Goal: Use online tool/utility: Utilize a website feature to perform a specific function

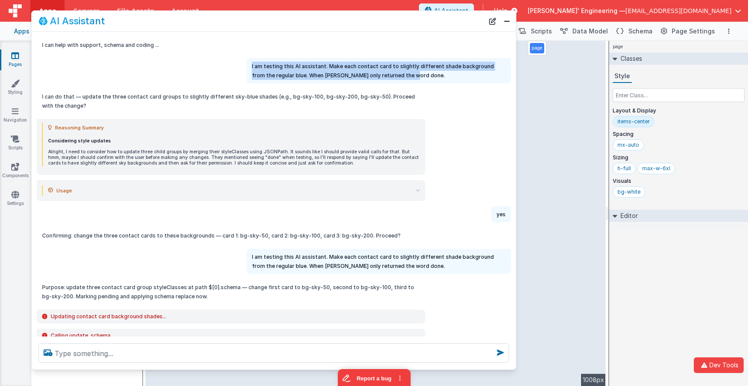
drag, startPoint x: 385, startPoint y: 74, endPoint x: 248, endPoint y: 58, distance: 138.5
click at [248, 58] on div "I can help with support, schema and coding ... I am testing this AI assistant. …" at bounding box center [274, 184] width 485 height 305
copy p "I am testing this AI assistant. Make each contact card to slightly different sh…"
click at [493, 23] on button "New Chat" at bounding box center [493, 21] width 12 height 12
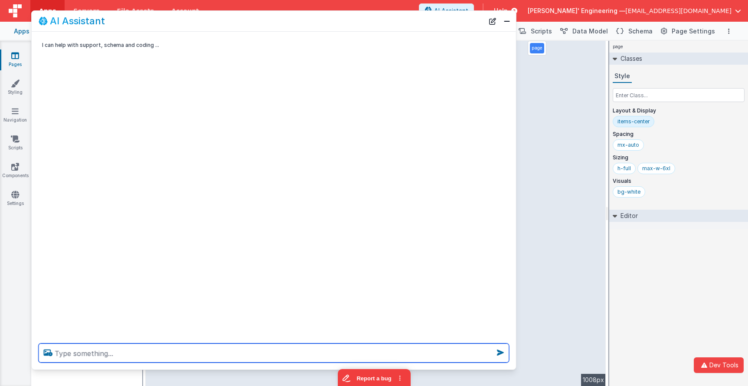
paste textarea "I am testing this AI assistant. Make each contact card to slightly different sh…"
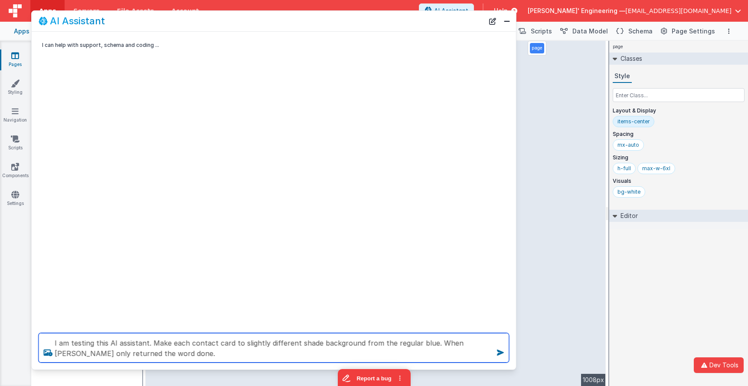
type textarea "I am testing this AI assistant. Make each contact card to slightly different sh…"
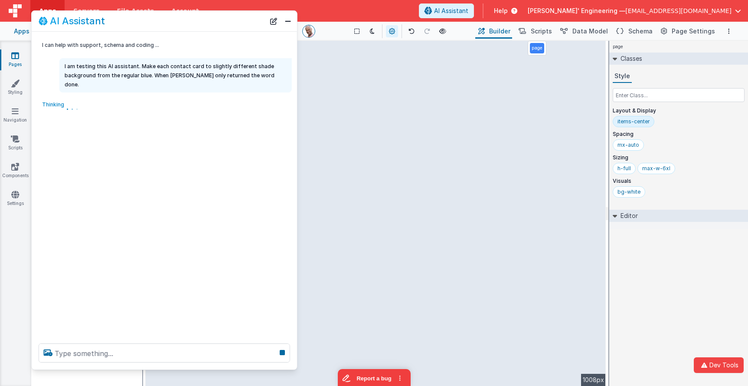
drag, startPoint x: 509, startPoint y: 46, endPoint x: 295, endPoint y: 38, distance: 214.9
click at [294, 38] on div "I can help with support, schema and coding ..." at bounding box center [165, 45] width 266 height 16
click at [728, 264] on div "page Classes Style Layout & Display items-center Spacing mx-auto Sizing h-full …" at bounding box center [679, 213] width 139 height 345
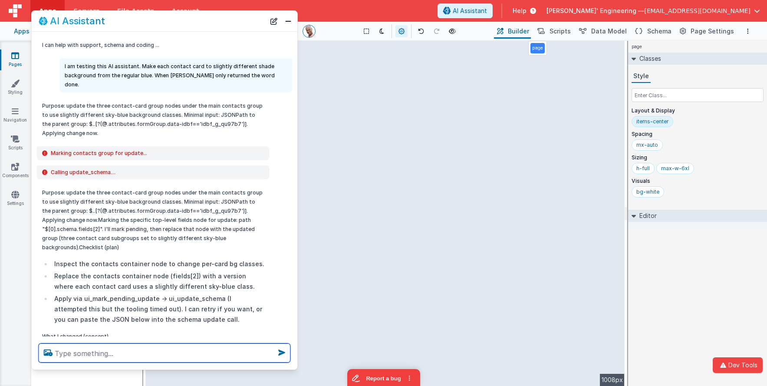
click at [174, 354] on textarea at bounding box center [165, 352] width 252 height 19
type textarea "what is the json.path of the first element you called"
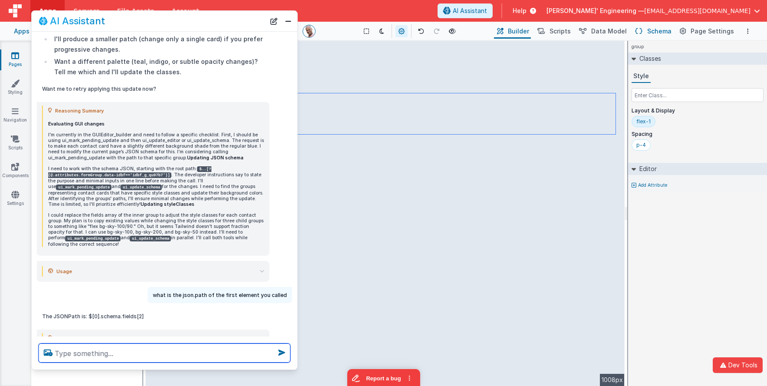
scroll to position [1794, 0]
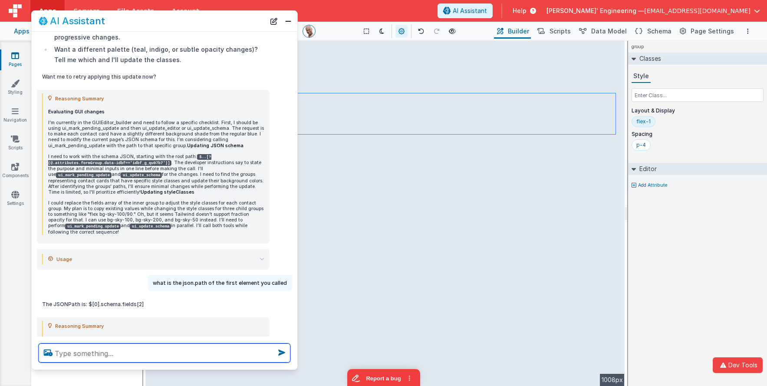
click at [115, 353] on textarea at bounding box center [165, 352] width 252 height 19
paste textarea ""$..[?(@.attributes.formGroup.data-idbf=='idbf_g_qu97b7')]""
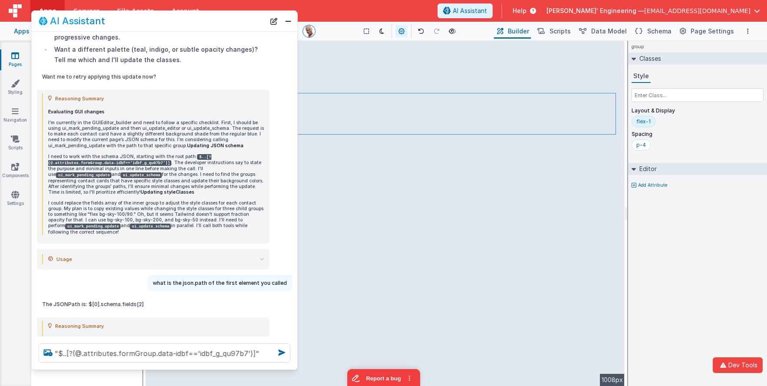
click at [633, 187] on icon at bounding box center [633, 185] width 5 height 5
click at [633, 187] on div at bounding box center [383, 193] width 767 height 386
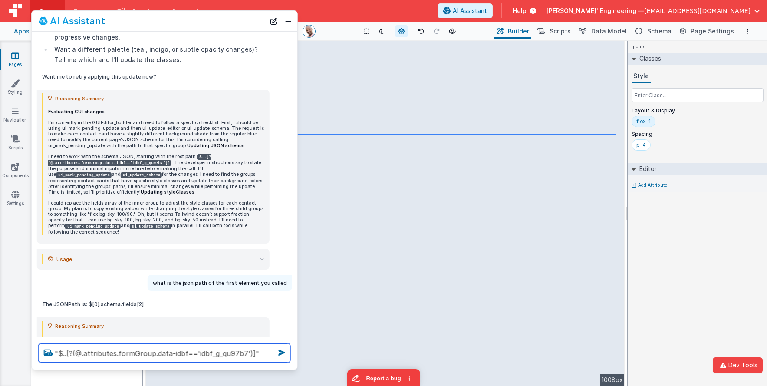
drag, startPoint x: 249, startPoint y: 341, endPoint x: 239, endPoint y: 323, distance: 20.4
click at [239, 323] on div "AI Assistant I can help with support, schema and coding ... I am testing this A…" at bounding box center [164, 189] width 266 height 359
type textarea "and what is that elements id"
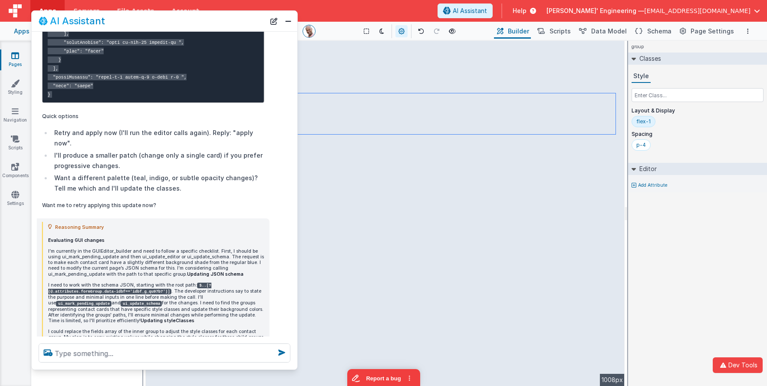
scroll to position [1978, 0]
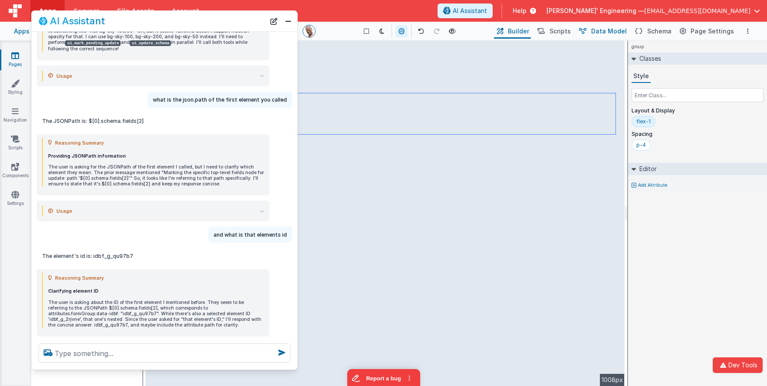
click at [625, 33] on span "Data Model" at bounding box center [609, 31] width 36 height 9
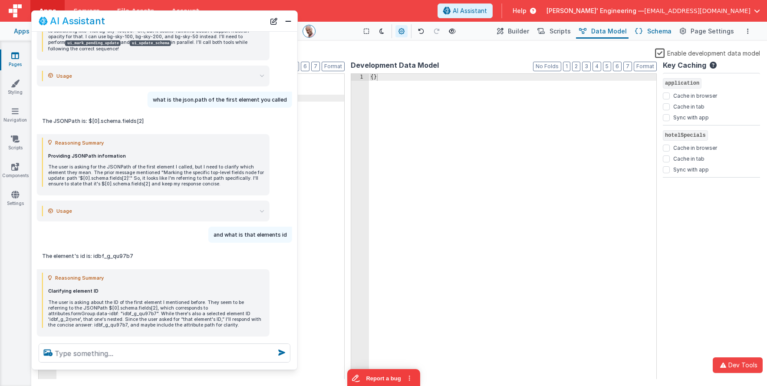
click at [662, 29] on span "Schema" at bounding box center [659, 31] width 24 height 9
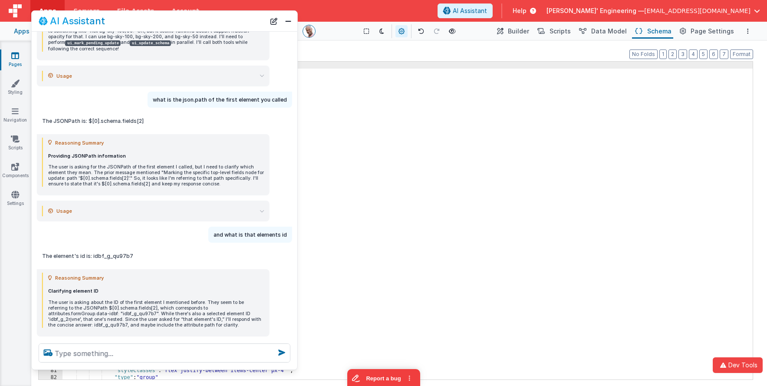
click at [480, 84] on div "[{ "schema" : { "fields" : [{ "attributes" : { ... } , "fields" : [{ "attribute…" at bounding box center [407, 227] width 690 height 331
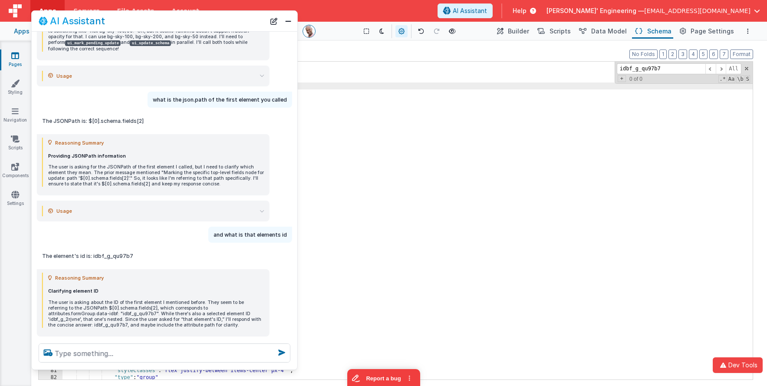
scroll to position [188, 0]
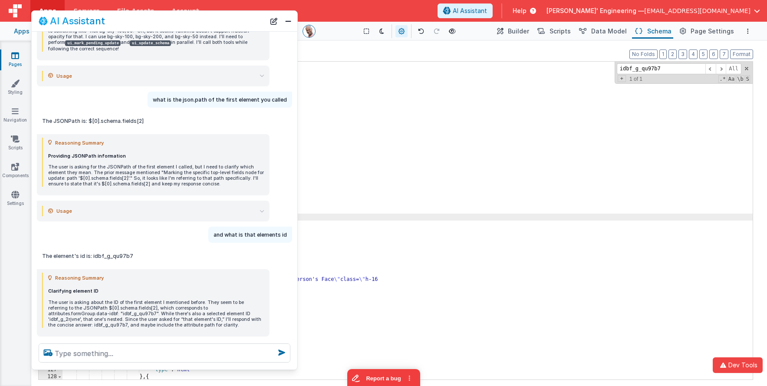
type input "idbf_g_qu97b7"
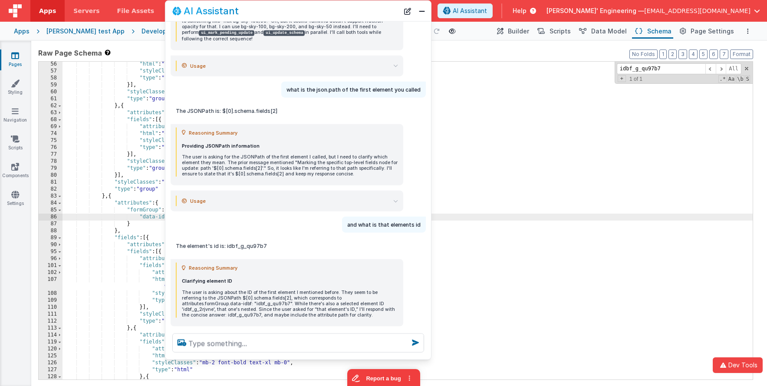
click at [345, 15] on div "AI Assistant" at bounding box center [285, 11] width 226 height 10
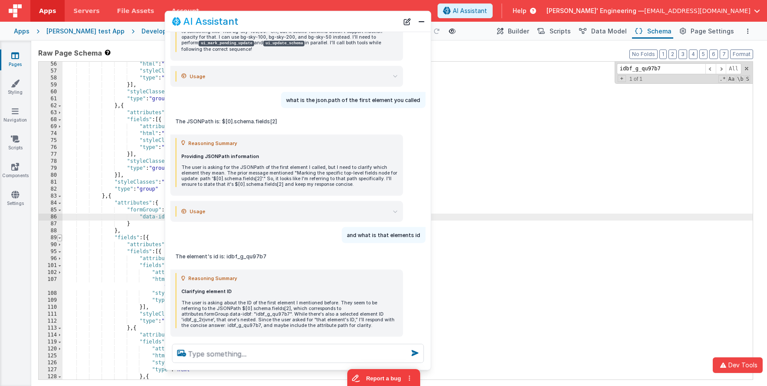
click at [61, 238] on span at bounding box center [59, 237] width 5 height 7
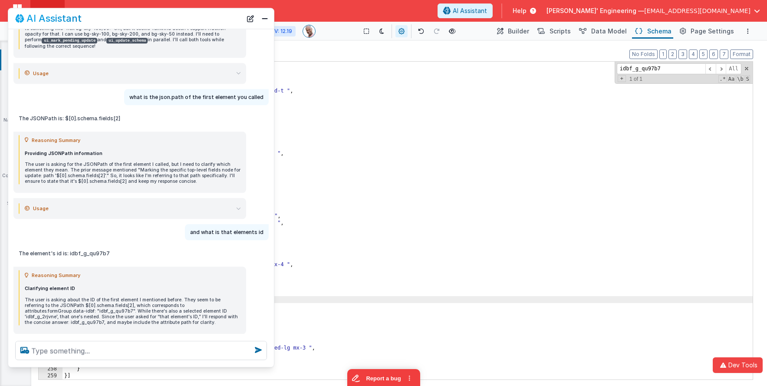
drag, startPoint x: 334, startPoint y: 24, endPoint x: 177, endPoint y: 21, distance: 156.7
click at [177, 21] on div "AI Assistant" at bounding box center [128, 18] width 226 height 10
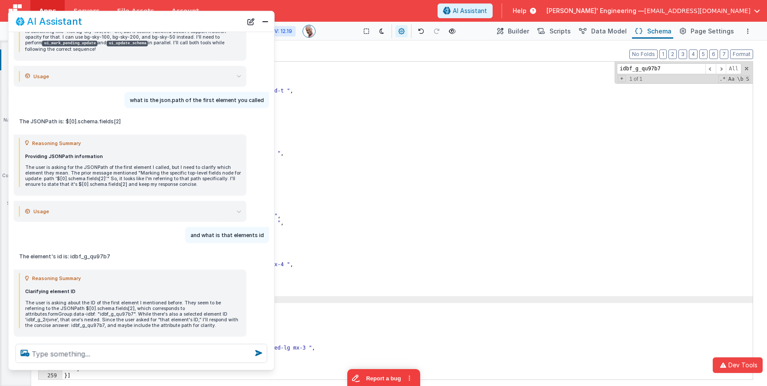
click at [349, 91] on div ""styleClasses" : "test-bf-element " , "title" : "My Default Header" , "type" : …" at bounding box center [407, 225] width 690 height 331
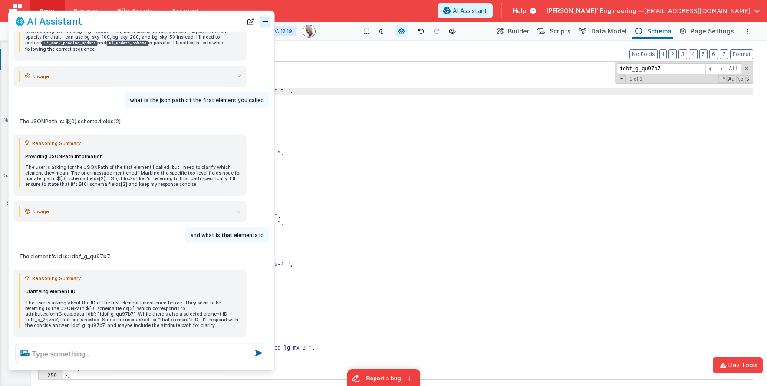
drag, startPoint x: 269, startPoint y: 21, endPoint x: 265, endPoint y: 27, distance: 6.6
click at [269, 21] on button "Close" at bounding box center [264, 21] width 11 height 12
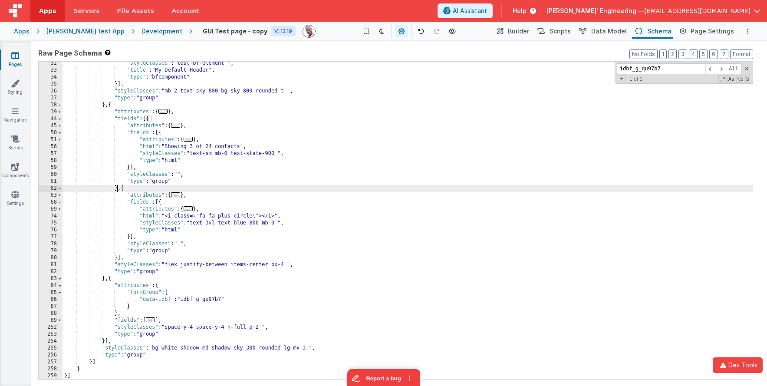
click at [118, 188] on div ""styleClasses" : "test-bf-element " , "title" : "My Default Header" , "type" : …" at bounding box center [407, 225] width 690 height 331
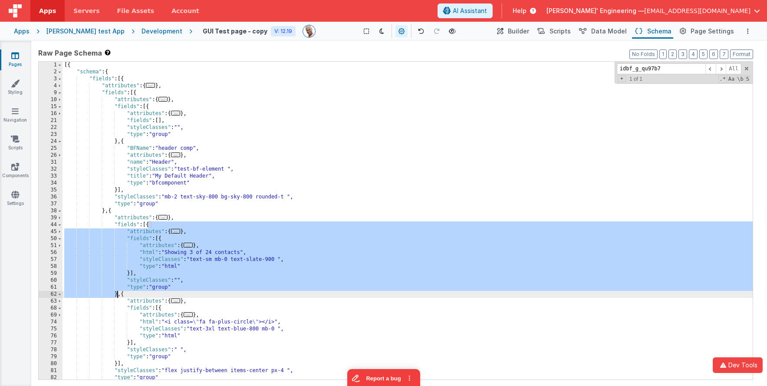
scroll to position [0, 0]
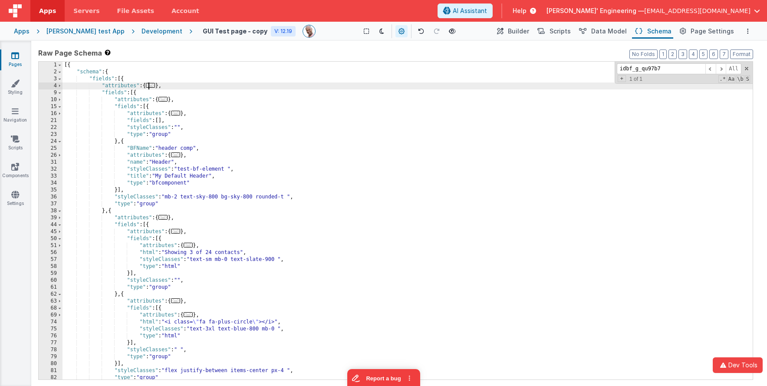
click at [154, 86] on span "..." at bounding box center [151, 85] width 10 height 5
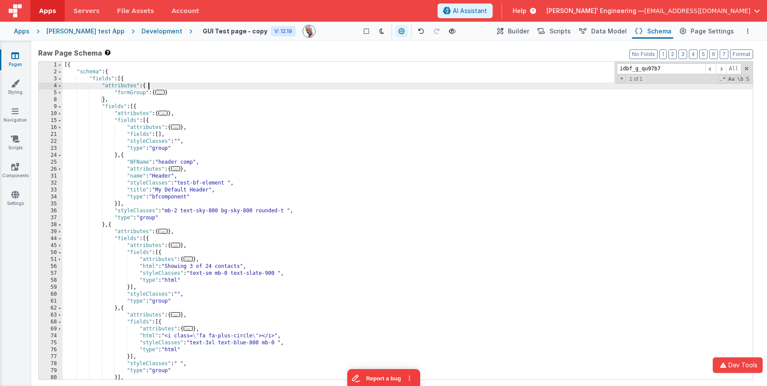
click at [165, 91] on span "..." at bounding box center [160, 92] width 10 height 5
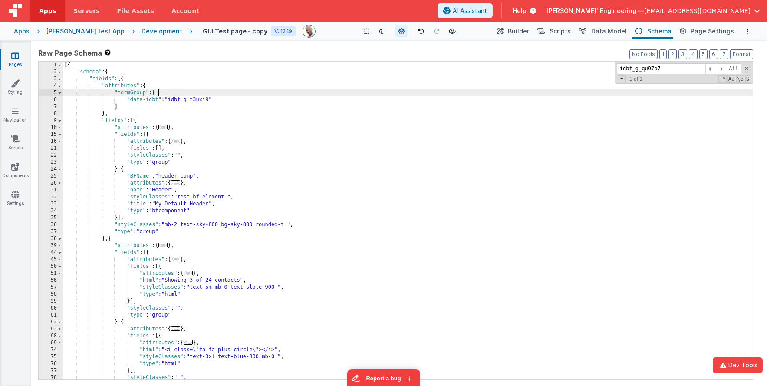
click at [164, 127] on span "..." at bounding box center [163, 127] width 10 height 5
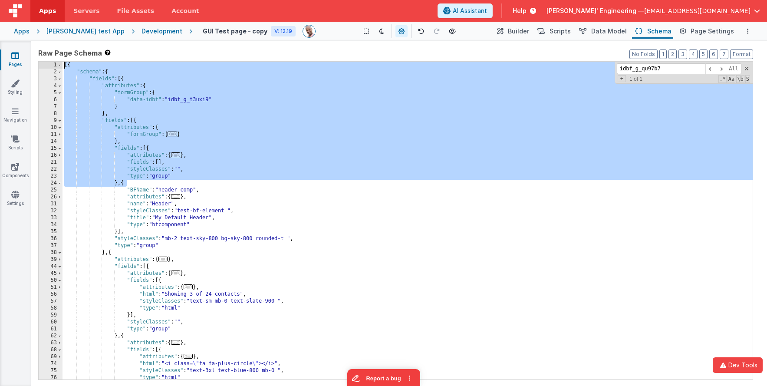
drag, startPoint x: 179, startPoint y: 180, endPoint x: 42, endPoint y: 32, distance: 202.0
click at [42, 32] on div "Apps Servers File Assets Account Some FUTURE Slot AI Assistant Help [PERSON_NAM…" at bounding box center [383, 193] width 767 height 386
click at [518, 32] on span "Builder" at bounding box center [518, 31] width 21 height 9
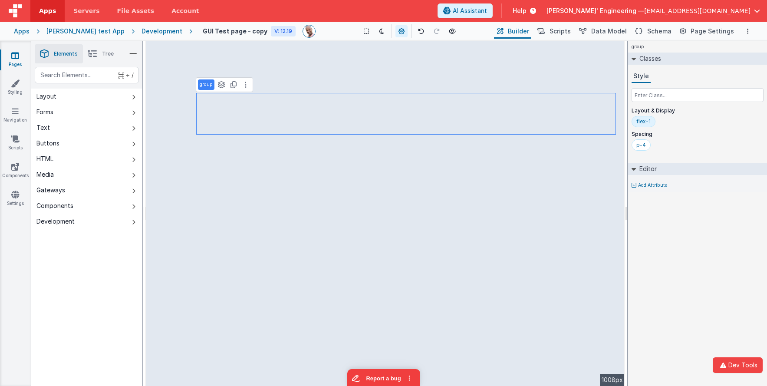
click at [705, 278] on div "group Classes Style Layout & Display flex-1 Spacing p-4 Editor Add Attribute DE…" at bounding box center [697, 213] width 139 height 345
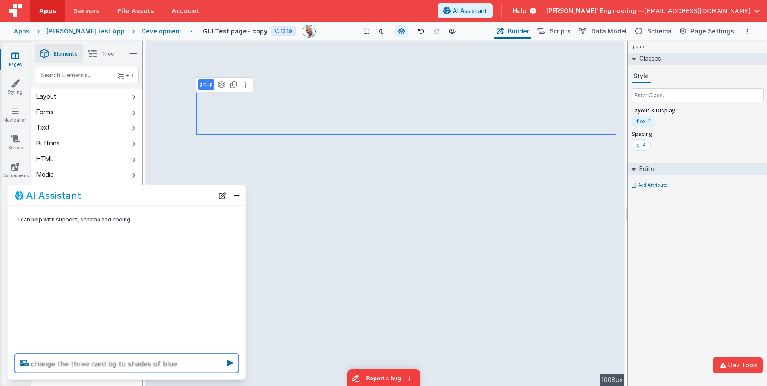
type textarea "change the three card bg to shades of blue"
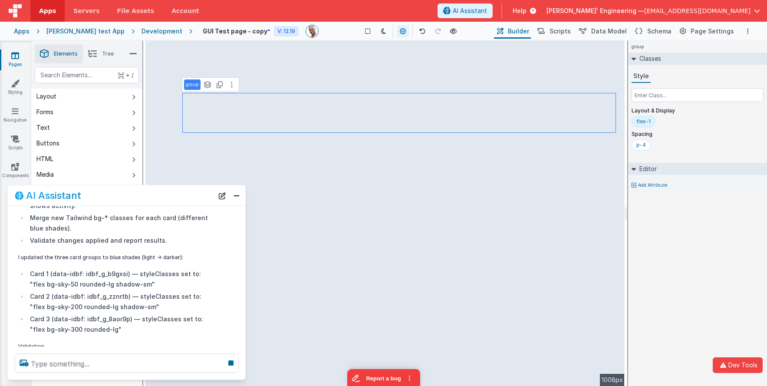
scroll to position [314, 0]
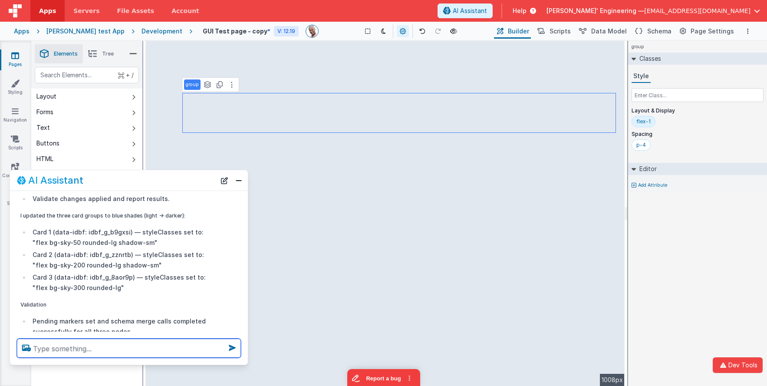
drag, startPoint x: 89, startPoint y: 198, endPoint x: 102, endPoint y: 201, distance: 13.8
click at [91, 184] on div "AI Assistant" at bounding box center [116, 180] width 199 height 10
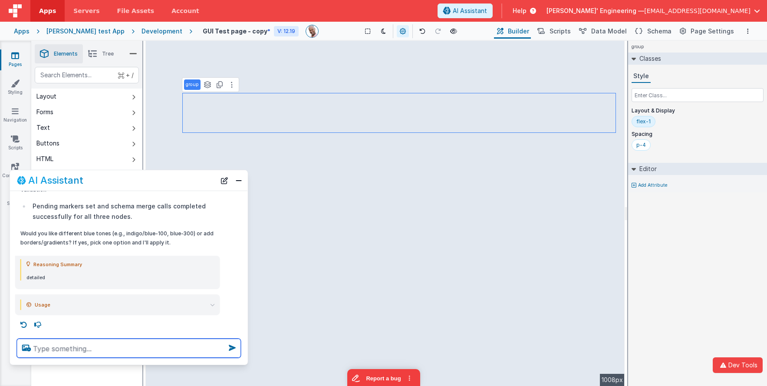
click at [82, 349] on textarea at bounding box center [129, 347] width 224 height 19
type textarea "nice, can each one fade left to right a little?"
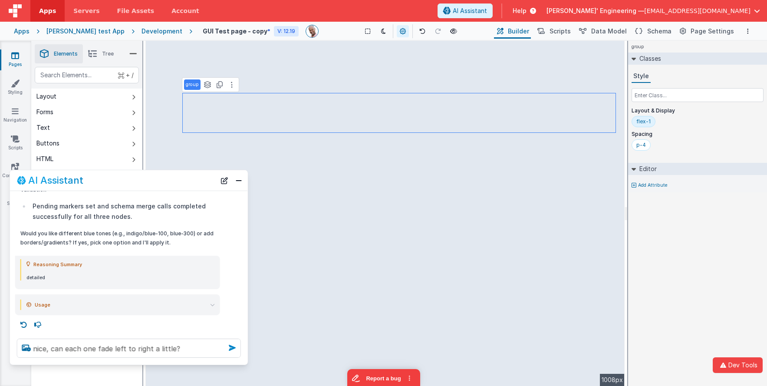
click at [231, 347] on icon at bounding box center [232, 348] width 14 height 14
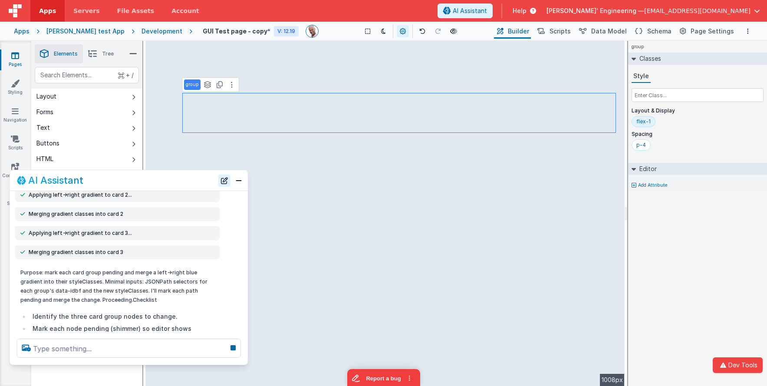
scroll to position [676, 0]
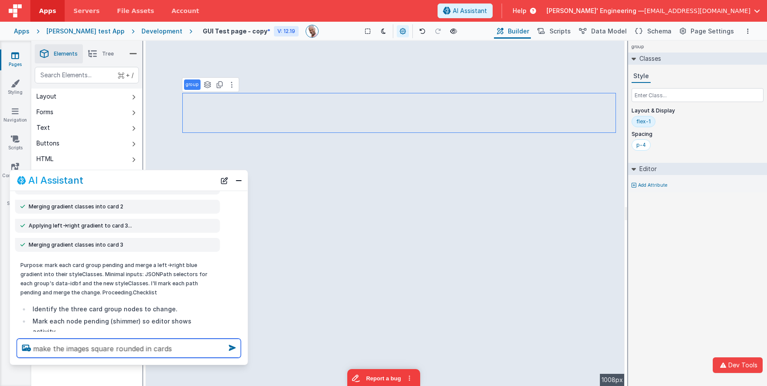
type textarea "make the images square rounded in cards"
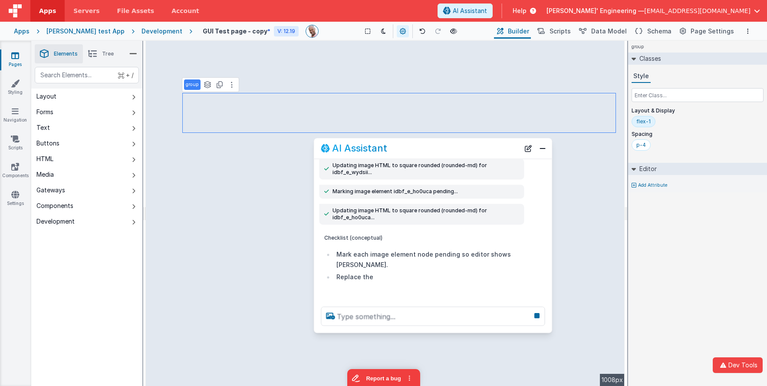
scroll to position [1245, 0]
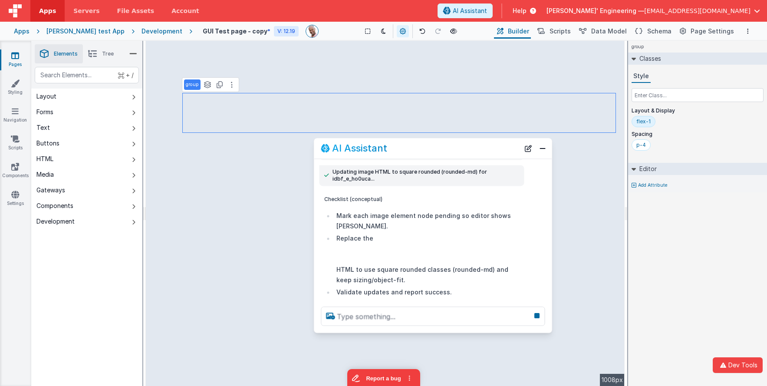
drag, startPoint x: 188, startPoint y: 184, endPoint x: 491, endPoint y: 152, distance: 304.9
click at [491, 152] on div "AI Assistant" at bounding box center [420, 148] width 199 height 10
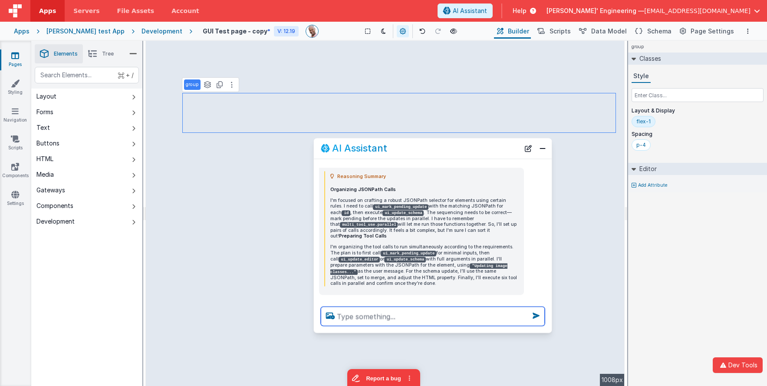
scroll to position [1651, 0]
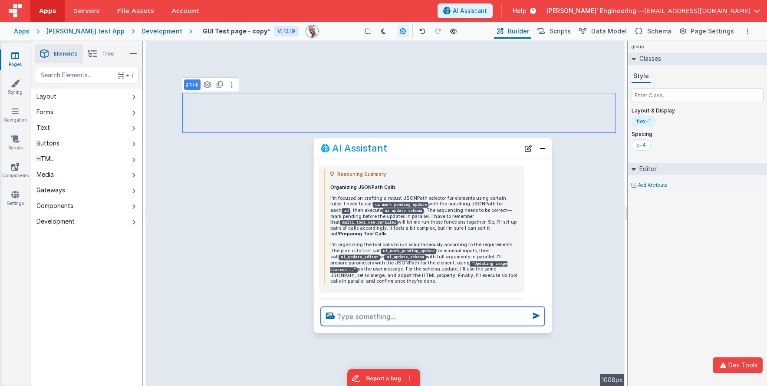
click at [362, 317] on textarea at bounding box center [433, 315] width 224 height 19
type textarea "the first is not centered like the others"
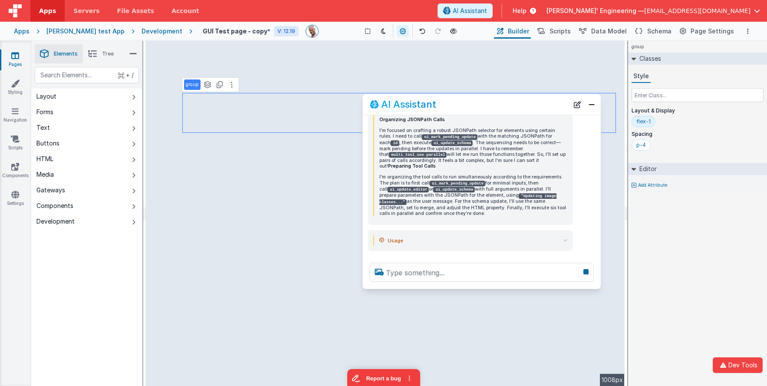
scroll to position [1593, 0]
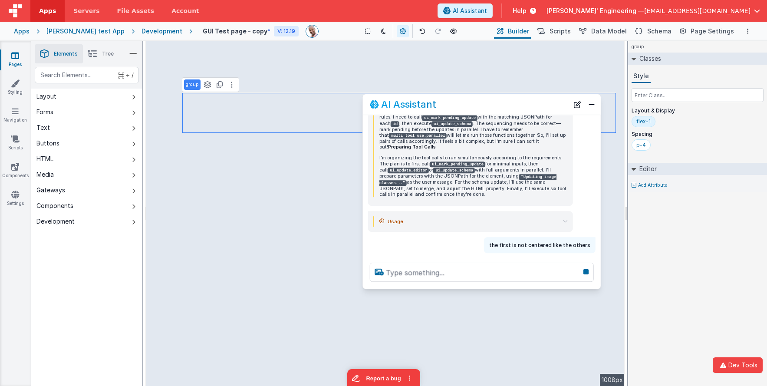
drag, startPoint x: 420, startPoint y: 146, endPoint x: 462, endPoint y: 108, distance: 56.8
click at [459, 106] on div "AI Assistant" at bounding box center [469, 104] width 199 height 10
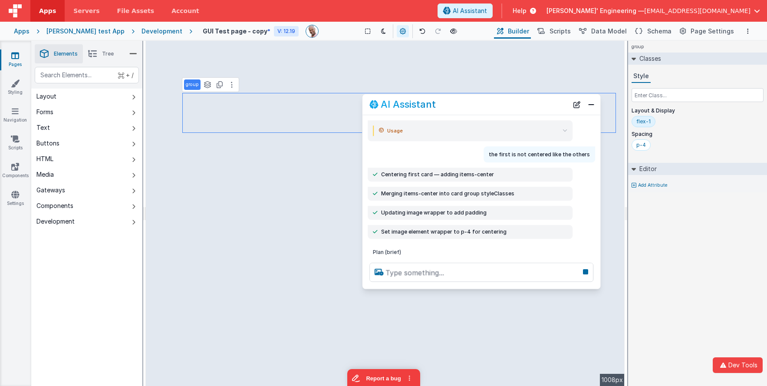
scroll to position [1717, 0]
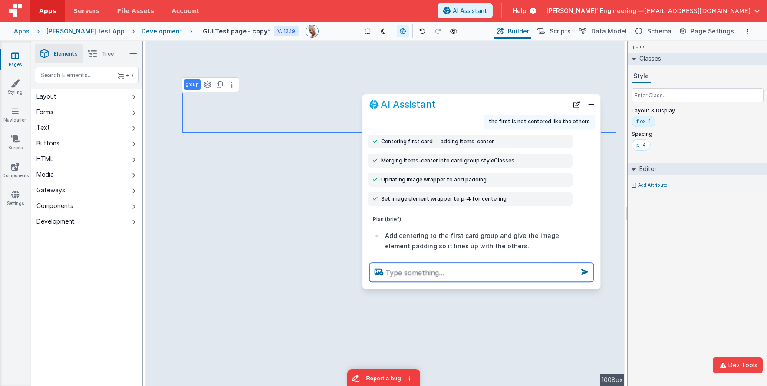
click at [443, 271] on textarea at bounding box center [481, 271] width 224 height 19
type textarea "same as the fade is not like the oterhs"
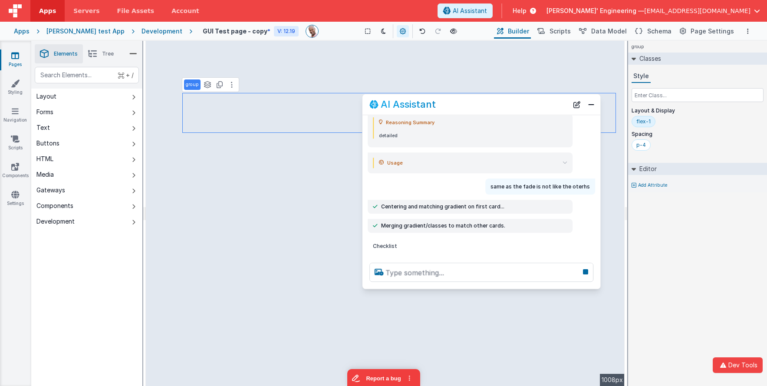
scroll to position [1787, 0]
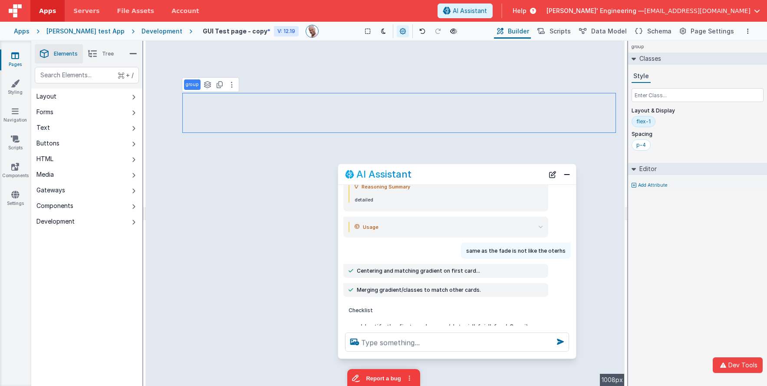
drag, startPoint x: 515, startPoint y: 106, endPoint x: 479, endPoint y: 174, distance: 76.5
click at [489, 176] on div "AI Assistant" at bounding box center [444, 174] width 199 height 10
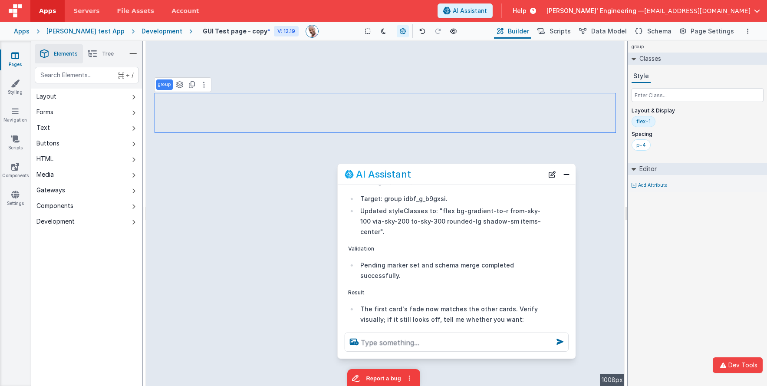
scroll to position [2004, 0]
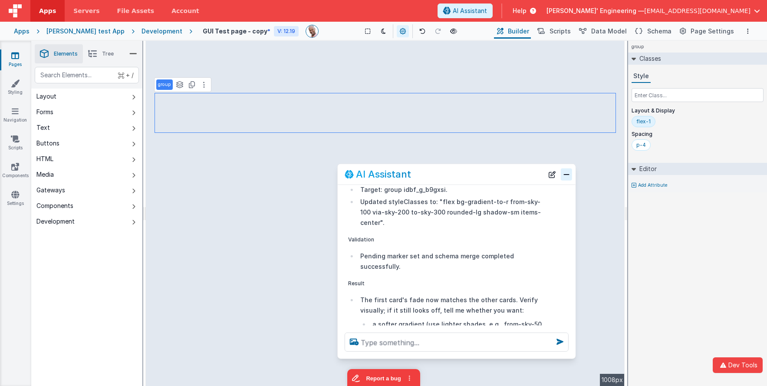
click at [568, 173] on button "Close" at bounding box center [566, 174] width 11 height 12
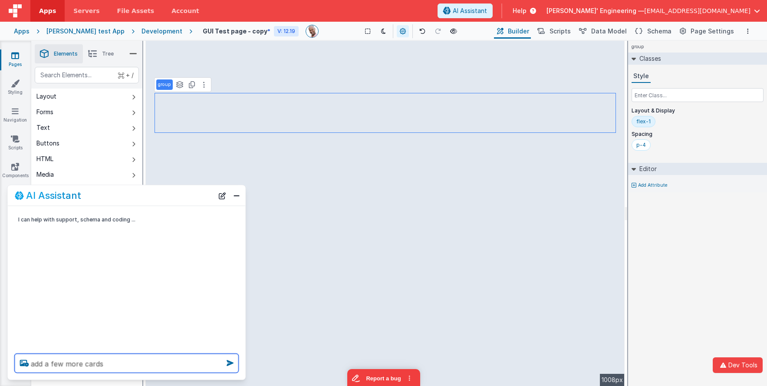
type textarea "add a few more cards"
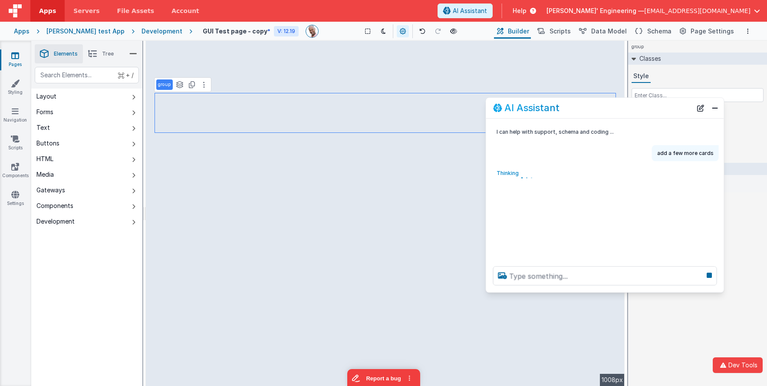
drag, startPoint x: 200, startPoint y: 193, endPoint x: 674, endPoint y: 106, distance: 482.5
click at [674, 106] on div "AI Assistant" at bounding box center [592, 108] width 199 height 10
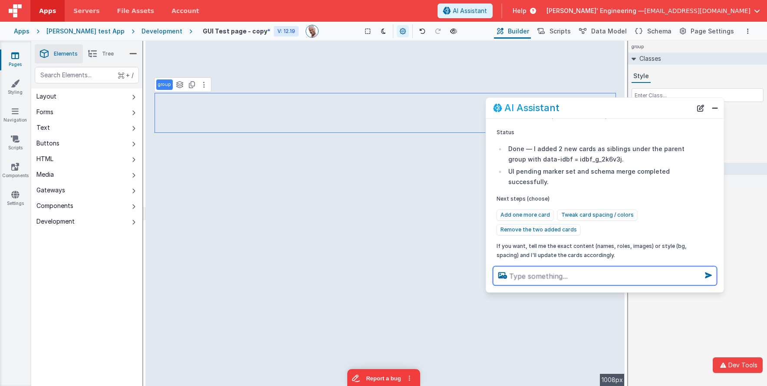
scroll to position [303, 0]
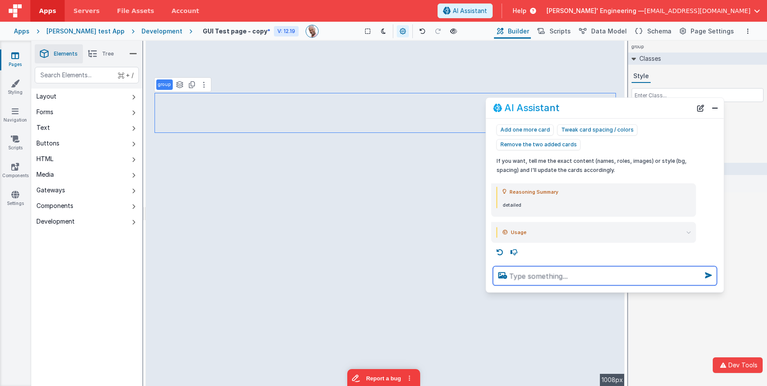
click at [531, 279] on textarea at bounding box center [605, 275] width 224 height 19
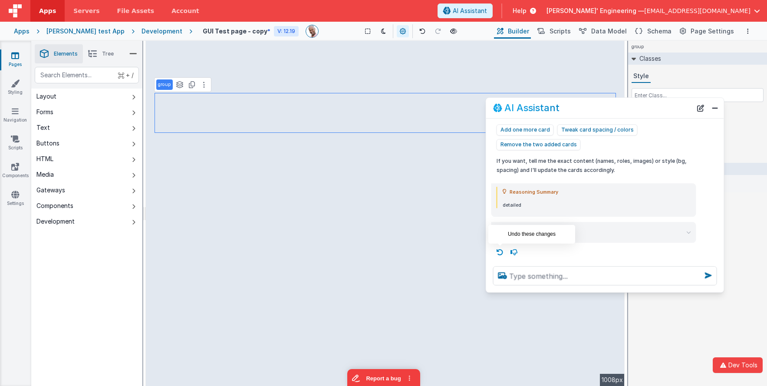
click at [500, 254] on icon at bounding box center [500, 252] width 14 height 14
type textarea "add a few more cards"
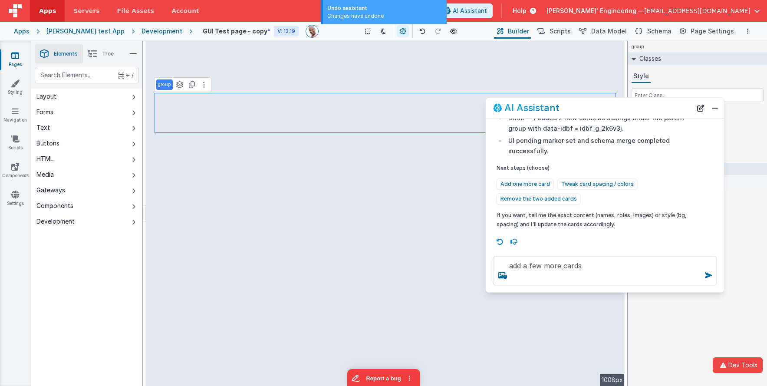
scroll to position [249, 0]
click at [419, 31] on icon at bounding box center [422, 31] width 6 height 6
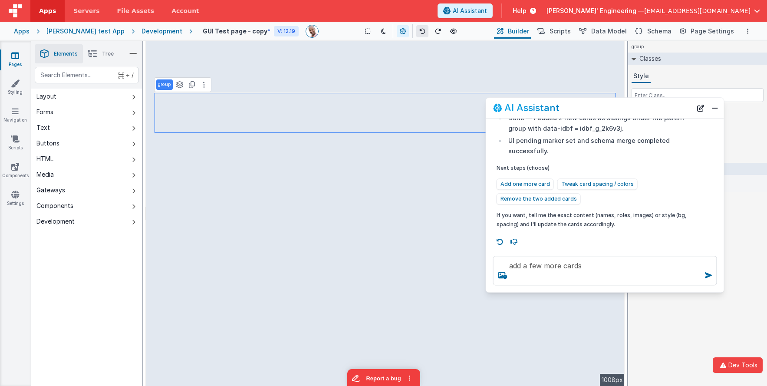
click at [419, 31] on icon at bounding box center [422, 31] width 6 height 6
